Goal: Task Accomplishment & Management: Manage account settings

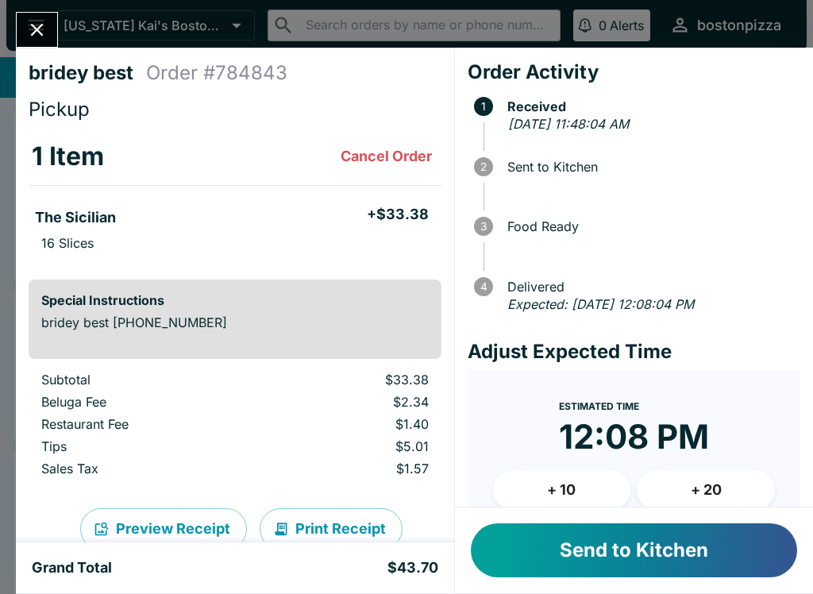
click at [545, 557] on button "Send to Kitchen" at bounding box center [634, 550] width 326 height 54
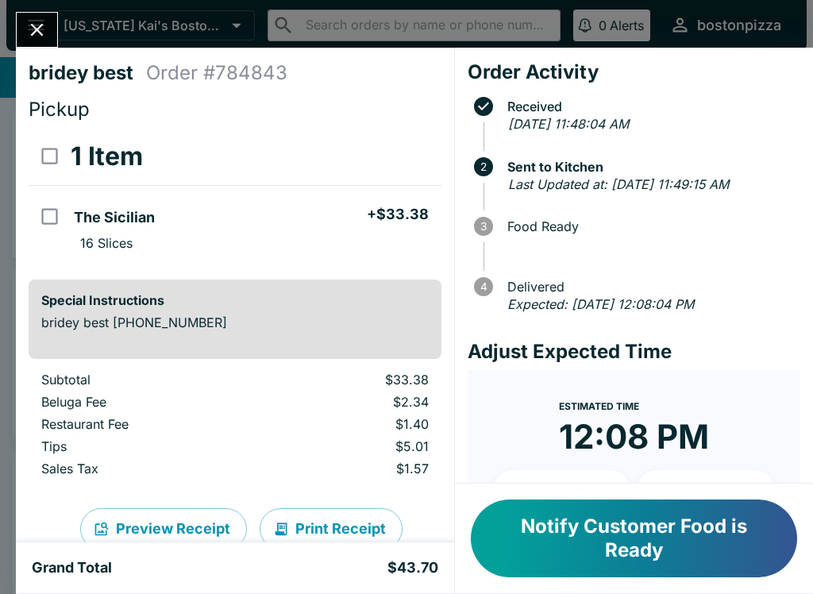
click at [37, 21] on icon "Close" at bounding box center [36, 29] width 21 height 21
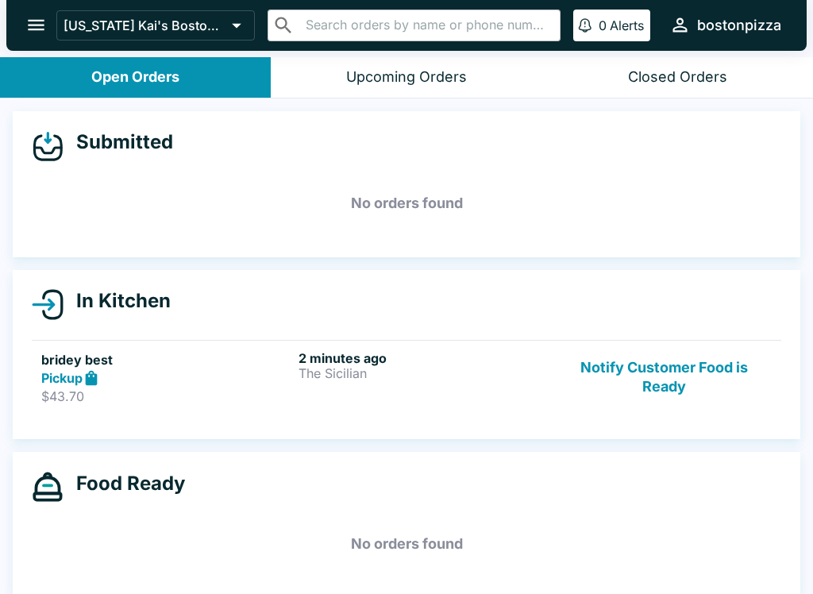
click at [141, 20] on p "[US_STATE] Kai's Boston Pizza" at bounding box center [144, 25] width 162 height 16
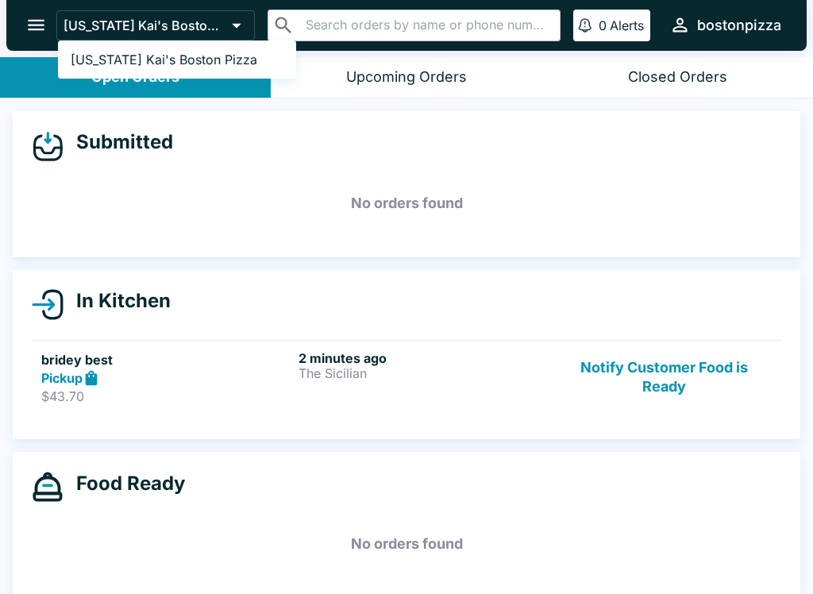
click at [314, 163] on div at bounding box center [406, 297] width 813 height 594
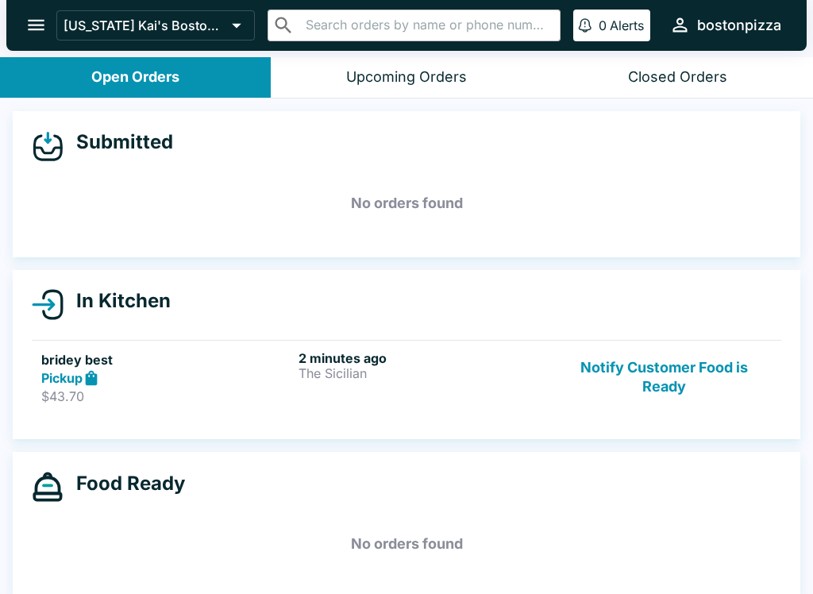
click at [56, 21] on button "open drawer" at bounding box center [36, 25] width 40 height 40
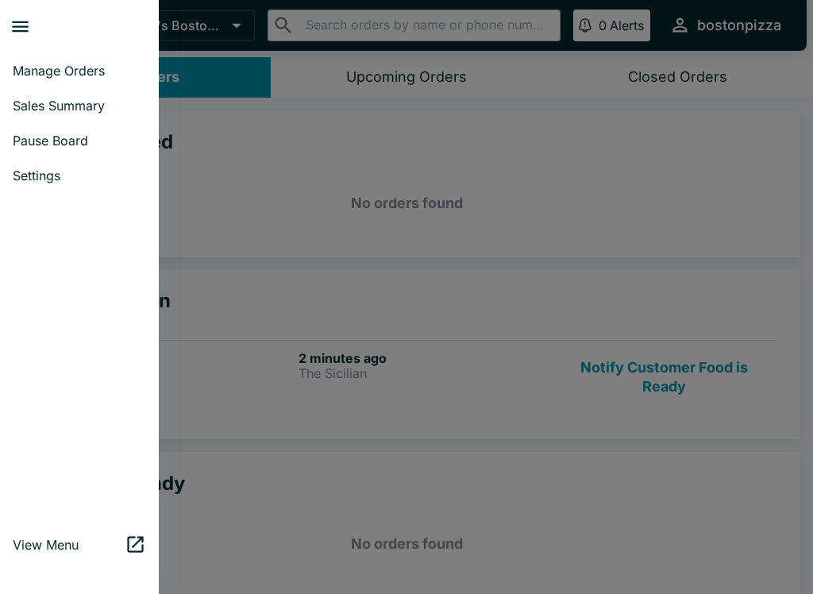
click at [29, 125] on link "Pause Board" at bounding box center [79, 140] width 159 height 35
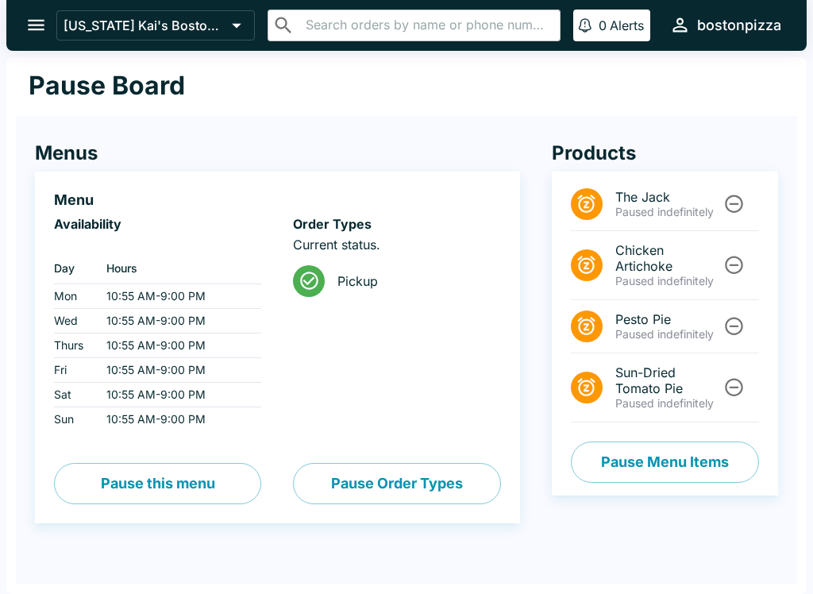
click at [381, 476] on button "Pause Order Types" at bounding box center [396, 483] width 207 height 41
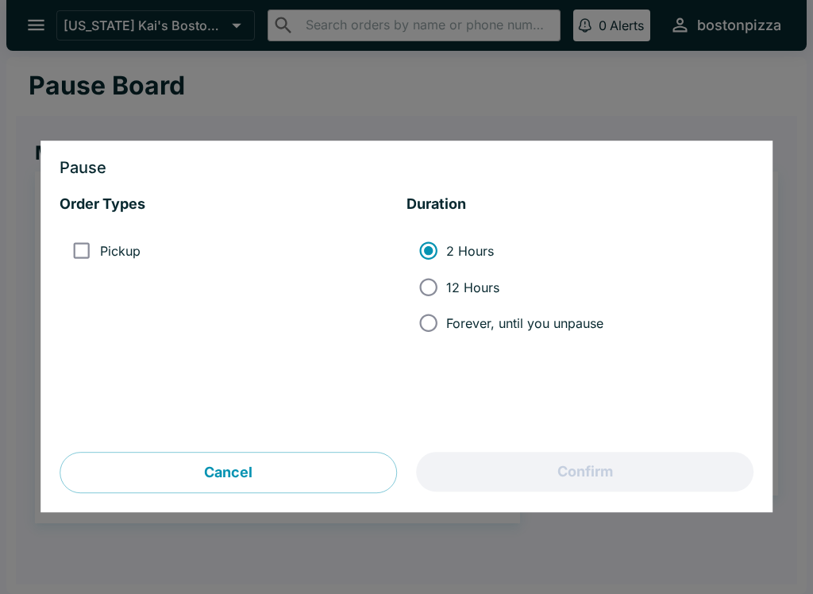
click at [321, 466] on button "Cancel" at bounding box center [228, 472] width 337 height 41
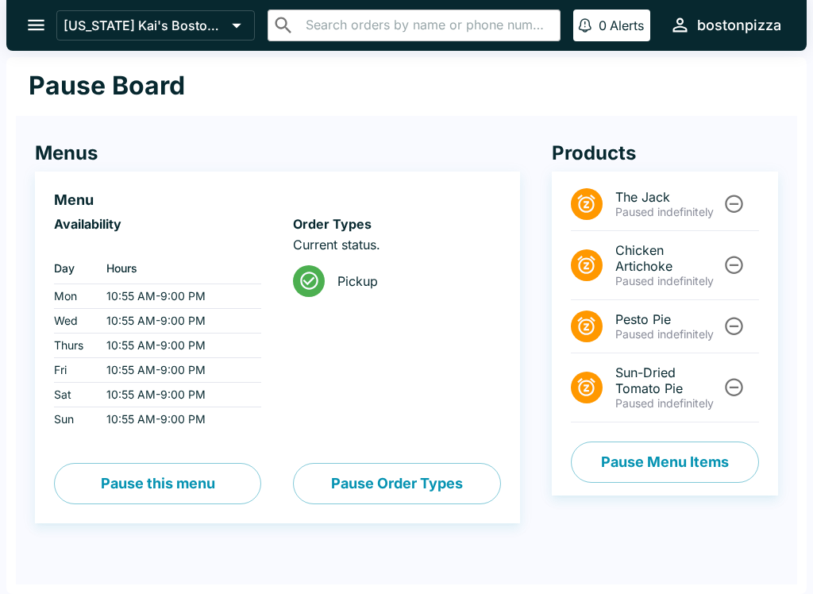
click at [652, 460] on button "Pause Menu Items" at bounding box center [665, 461] width 188 height 41
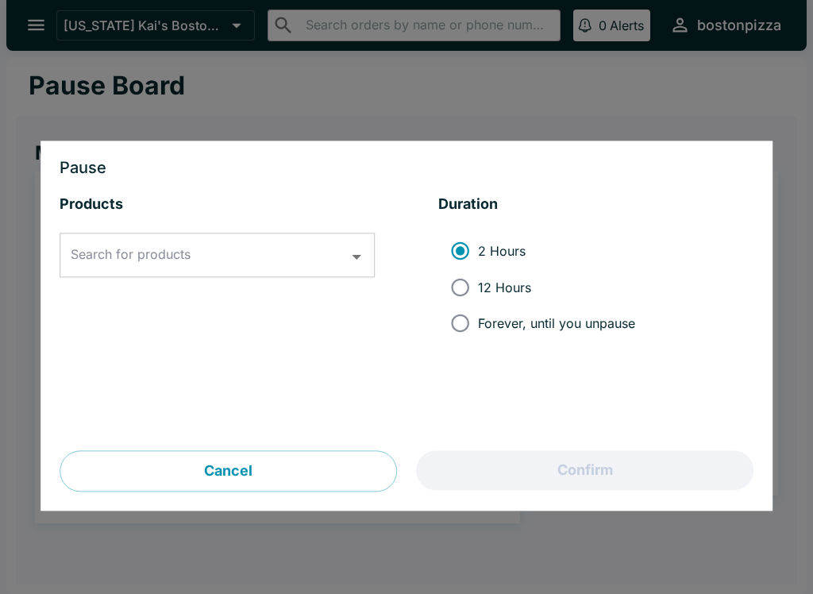
click at [287, 260] on input "Search for products" at bounding box center [205, 255] width 277 height 30
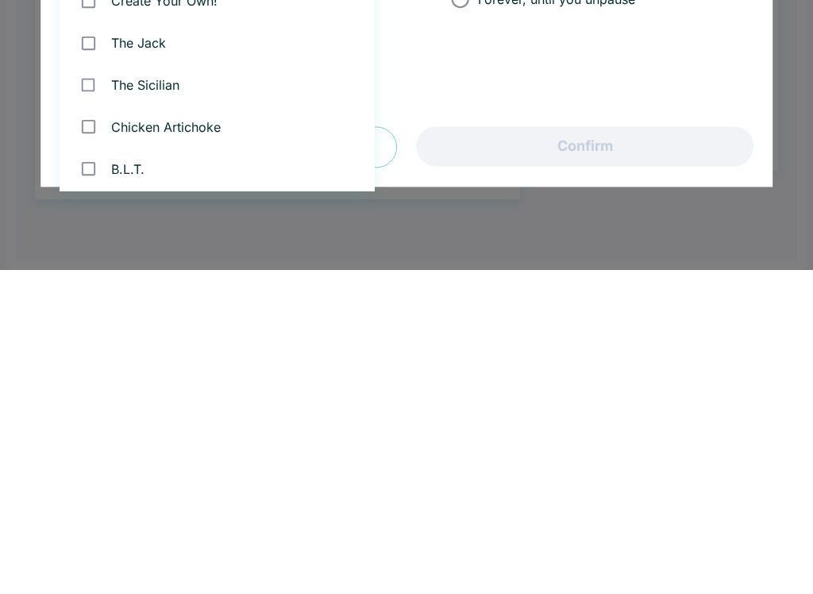
scroll to position [833, 0]
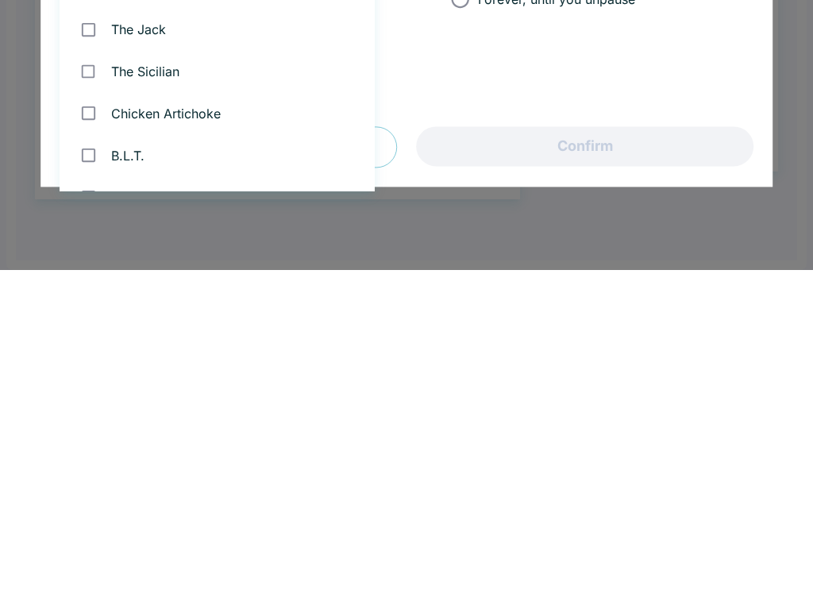
click at [98, 379] on input "checkbox" at bounding box center [88, 395] width 33 height 33
checkbox input "true"
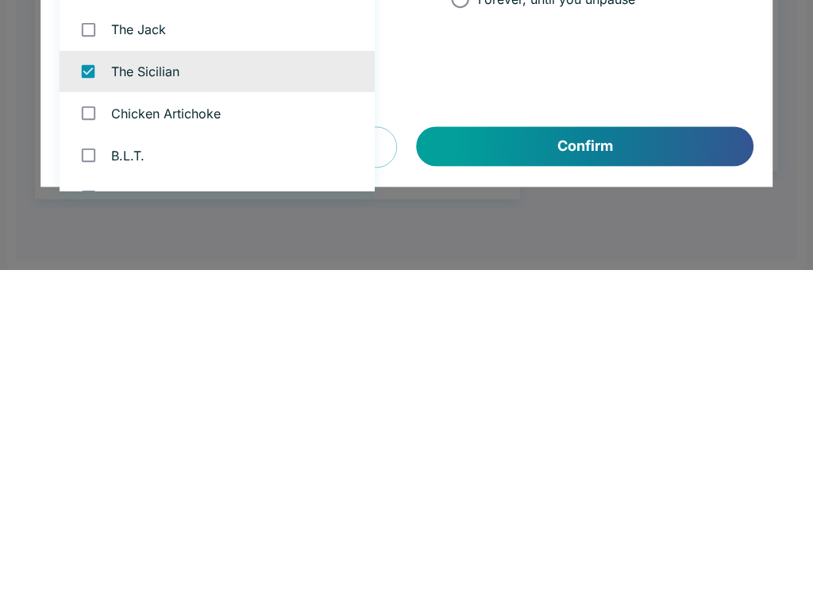
click at [529, 451] on button "Confirm" at bounding box center [585, 471] width 337 height 40
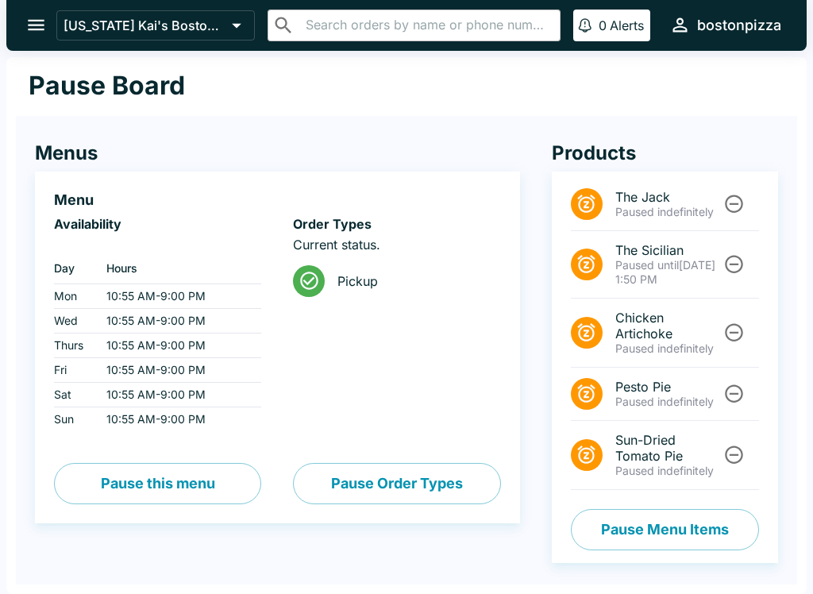
click at [656, 264] on span "Paused until" at bounding box center [646, 264] width 63 height 13
click at [740, 264] on icon "Unpause" at bounding box center [733, 263] width 21 height 21
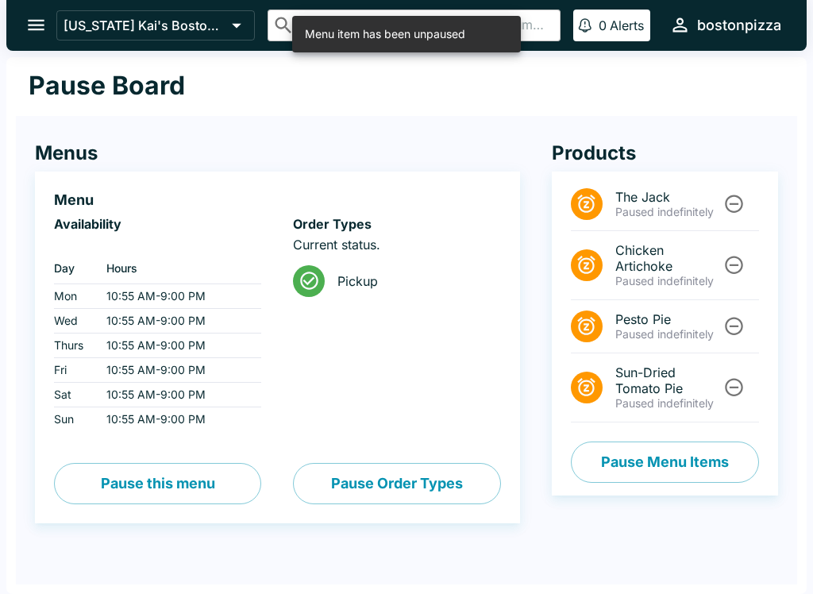
click at [644, 463] on button "Pause Menu Items" at bounding box center [665, 461] width 188 height 41
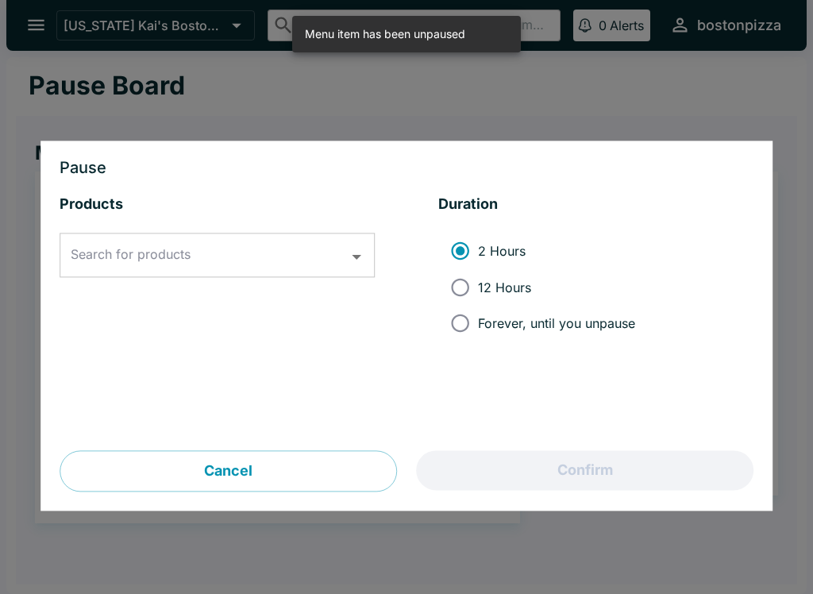
click at [314, 229] on div "Products Search for products Search for products" at bounding box center [217, 323] width 315 height 256
click at [497, 317] on span "Forever, until you unpause" at bounding box center [556, 323] width 157 height 16
click at [478, 317] on input "Forever, until you unpause" at bounding box center [460, 324] width 36 height 36
radio input "true"
click at [297, 252] on input "Search for products" at bounding box center [205, 255] width 277 height 30
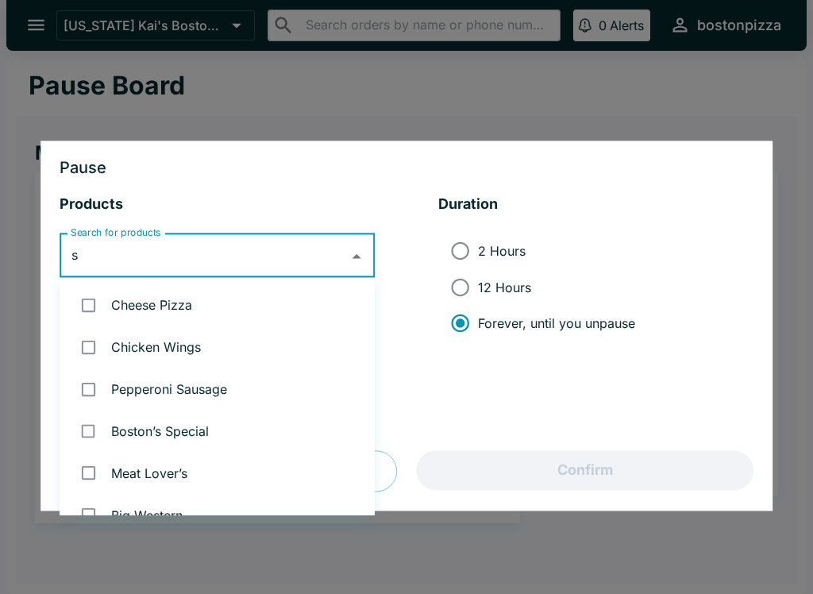
type input "si"
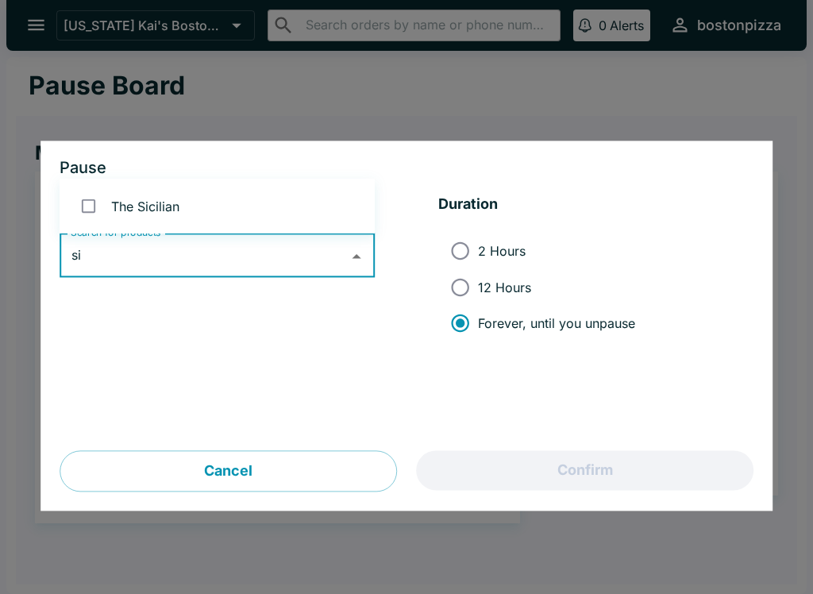
click at [179, 198] on li "The Sicilian" at bounding box center [217, 206] width 315 height 42
checkbox input "true"
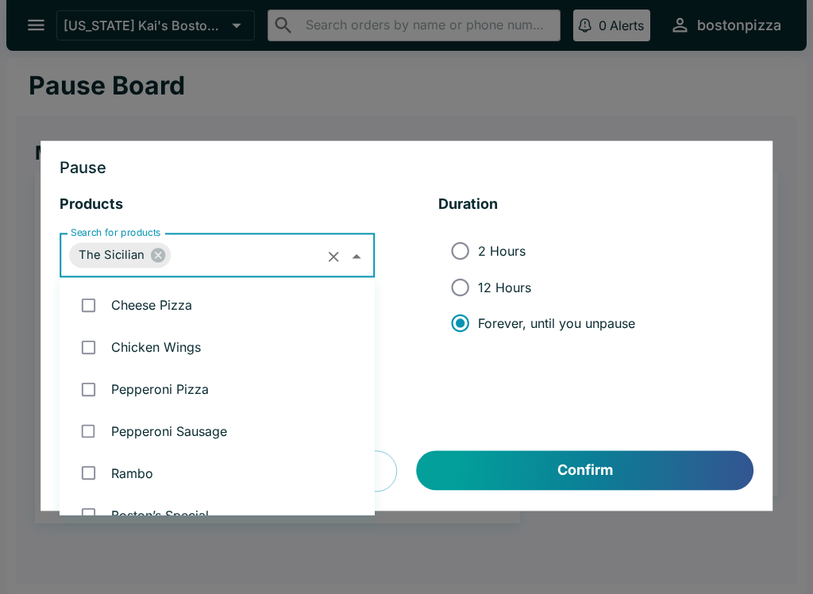
scroll to position [734, 0]
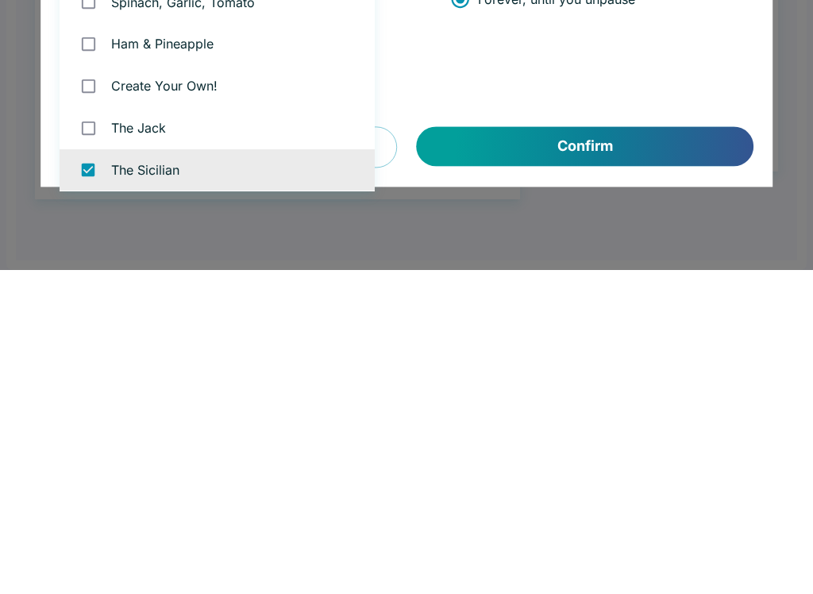
click at [572, 451] on button "Confirm" at bounding box center [585, 471] width 337 height 40
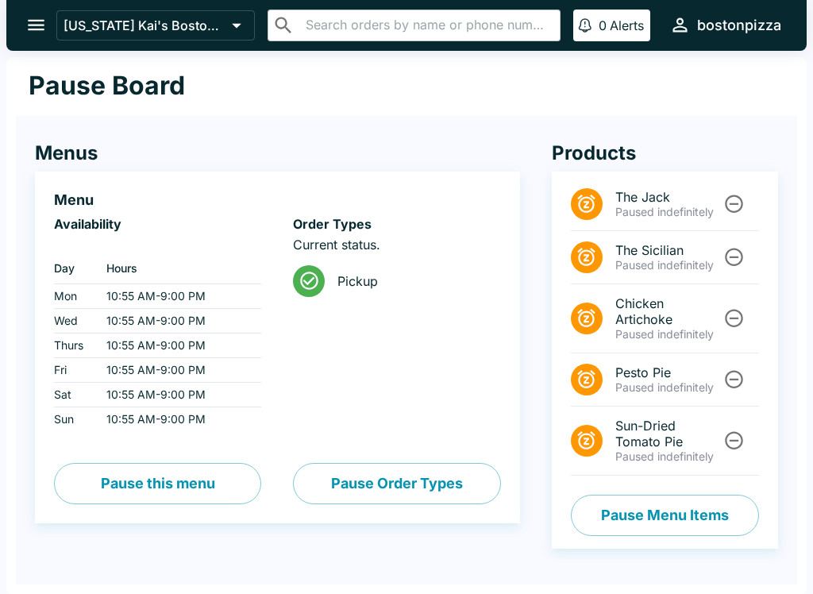
click at [24, 22] on button "open drawer" at bounding box center [36, 25] width 40 height 40
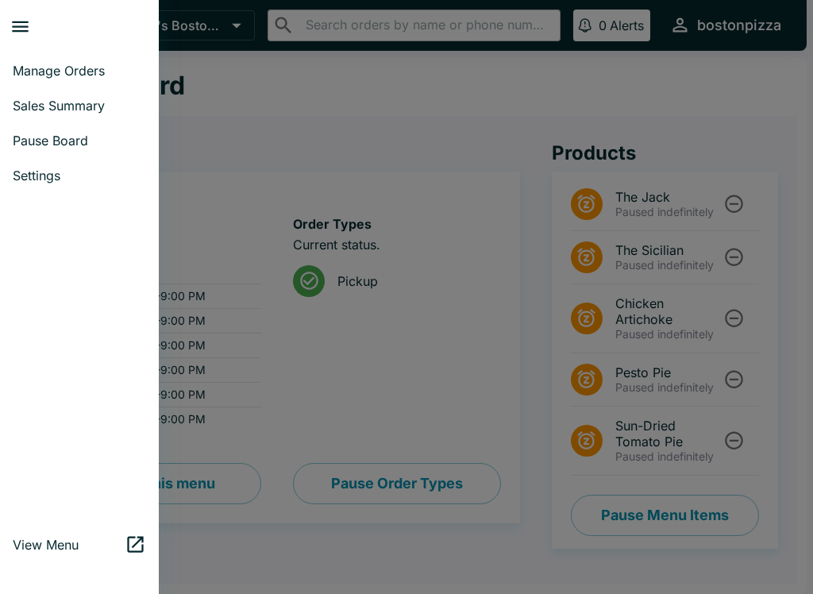
click at [30, 68] on span "Manage Orders" at bounding box center [79, 71] width 133 height 16
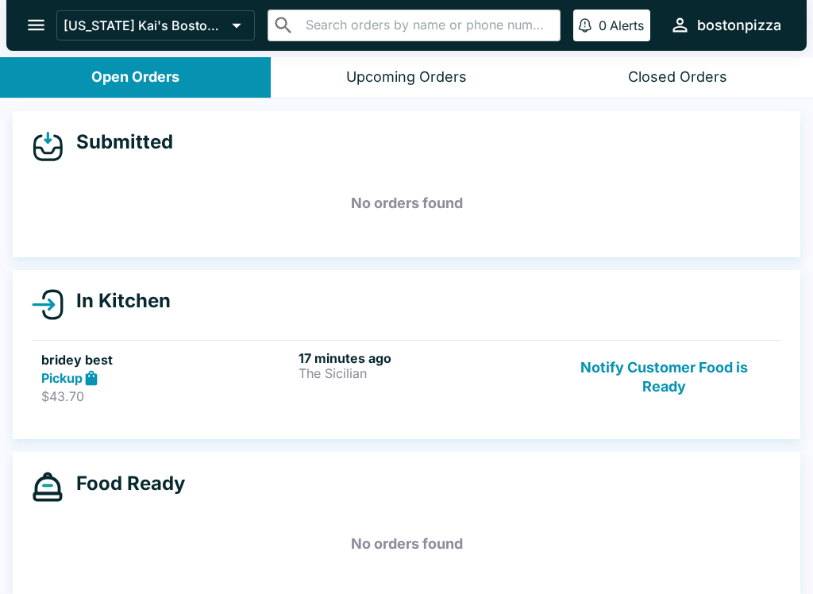
click at [611, 355] on button "Notify Customer Food is Ready" at bounding box center [663, 377] width 215 height 55
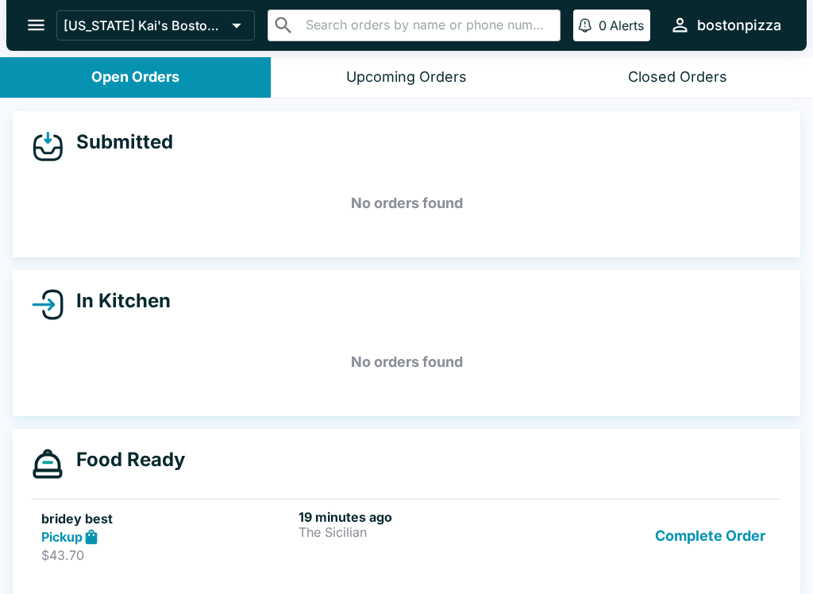
click at [697, 529] on button "Complete Order" at bounding box center [709, 536] width 123 height 55
